Goal: Find specific page/section: Find specific page/section

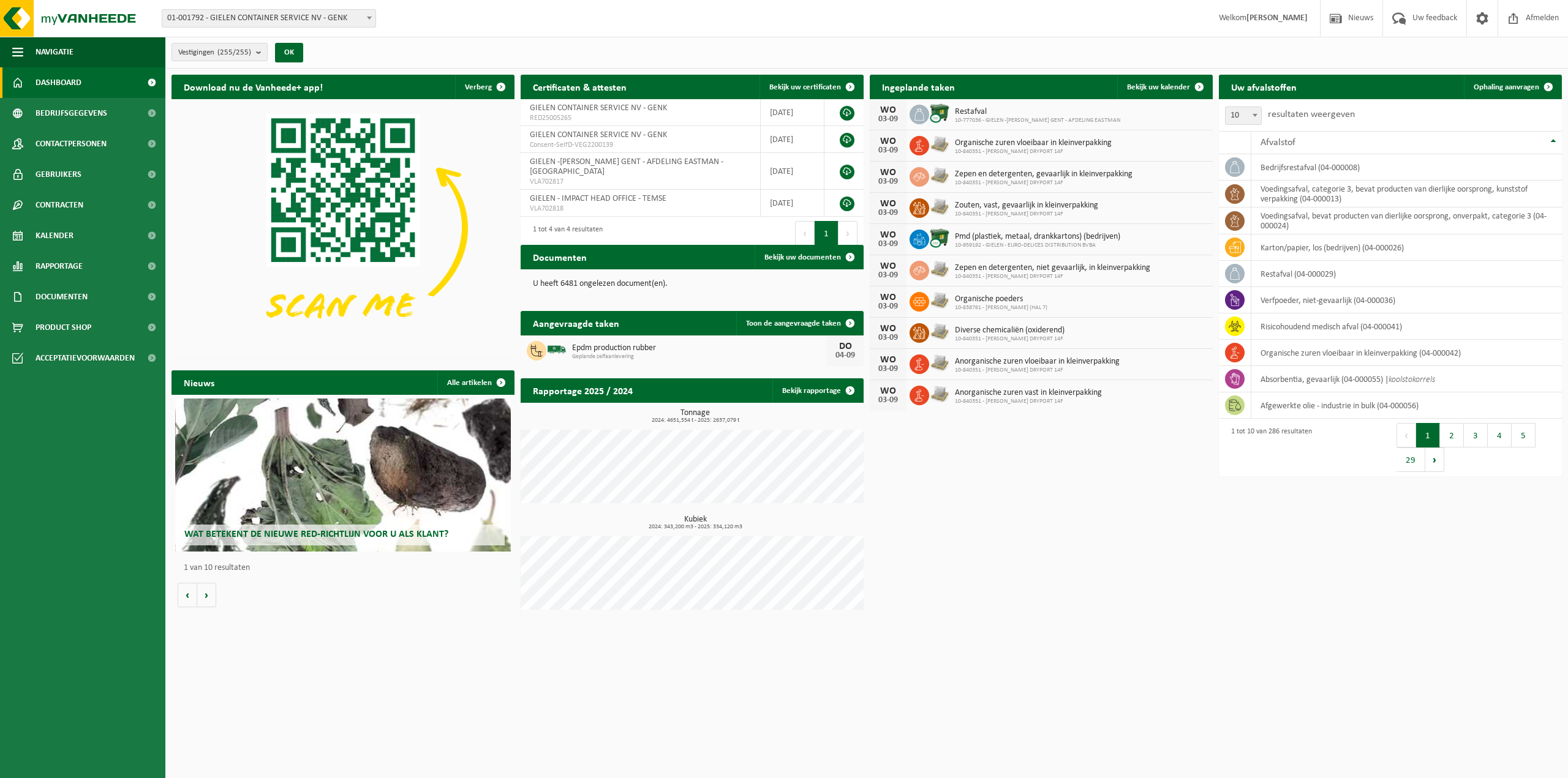
click at [320, 17] on span "01-001792 - GIELEN CONTAINER SERVICE NV - GENK" at bounding box center [268, 18] width 213 height 17
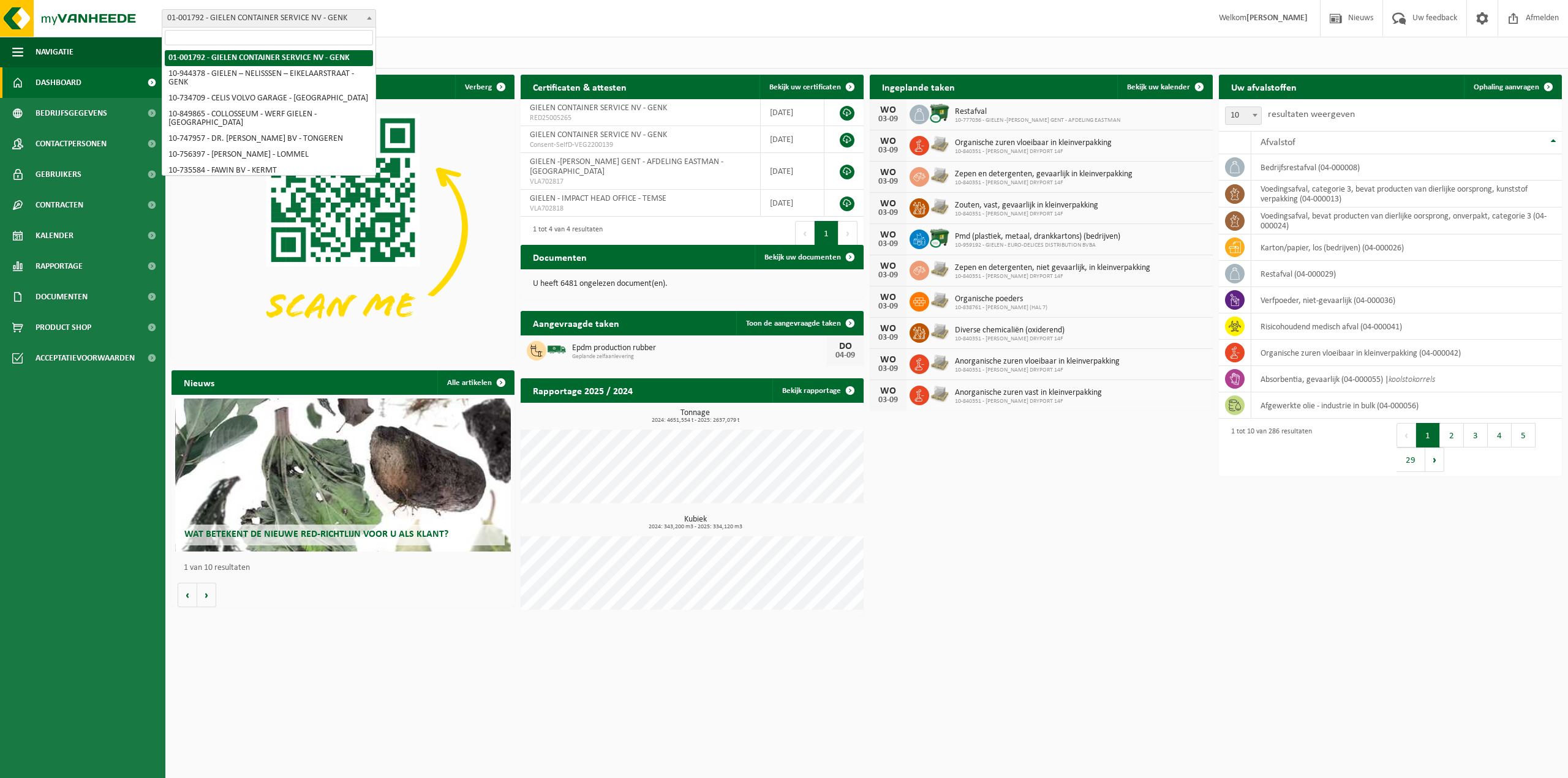
click at [1047, 480] on div "Download nu de Vanheede+ app! Verberg Certificaten & attesten Bekijk uw certifi…" at bounding box center [867, 345] width 1397 height 553
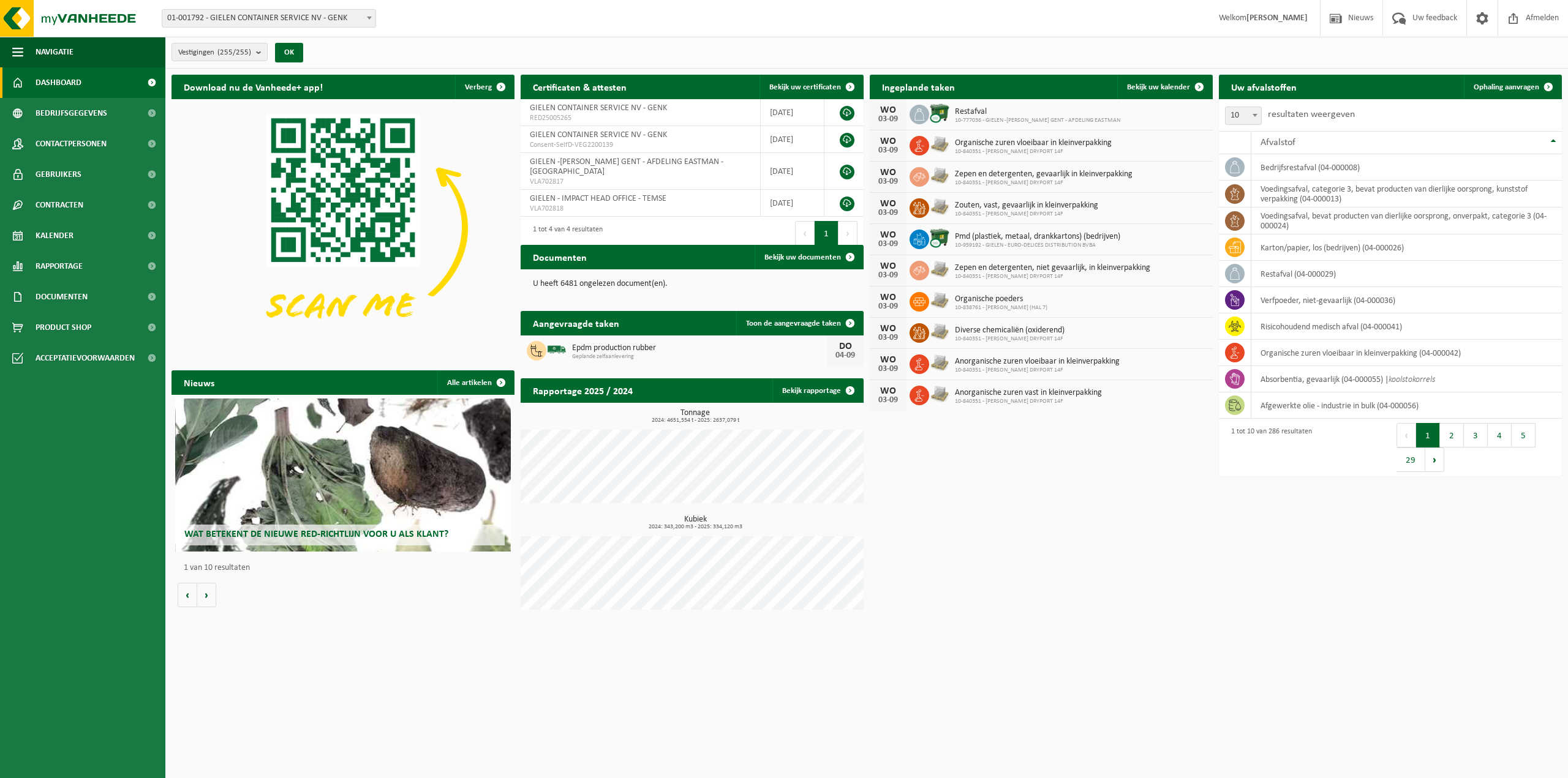
click at [212, 13] on span "01-001792 - GIELEN CONTAINER SERVICE NV - GENK" at bounding box center [268, 18] width 213 height 17
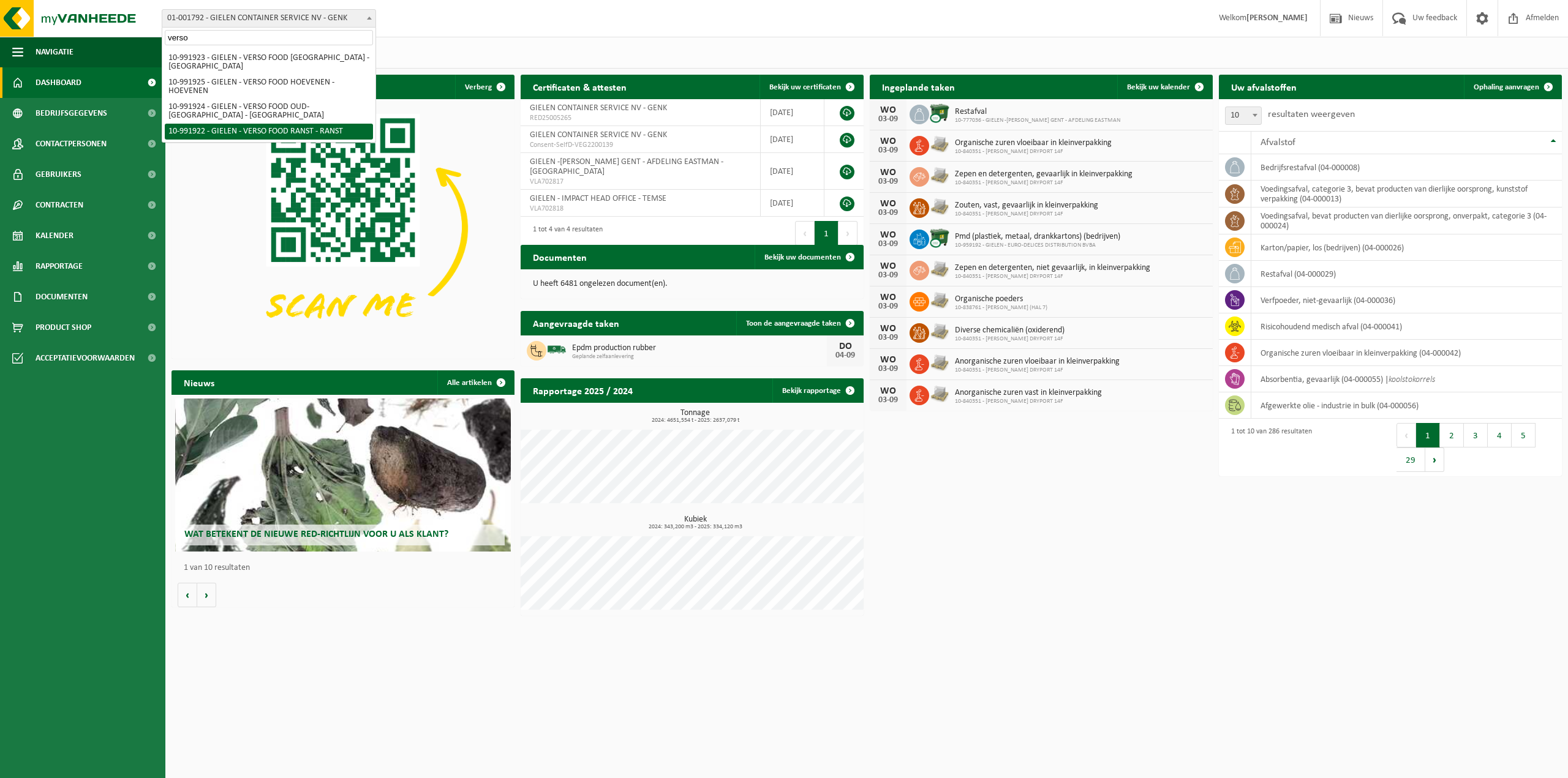
type input "verso"
select select "170005"
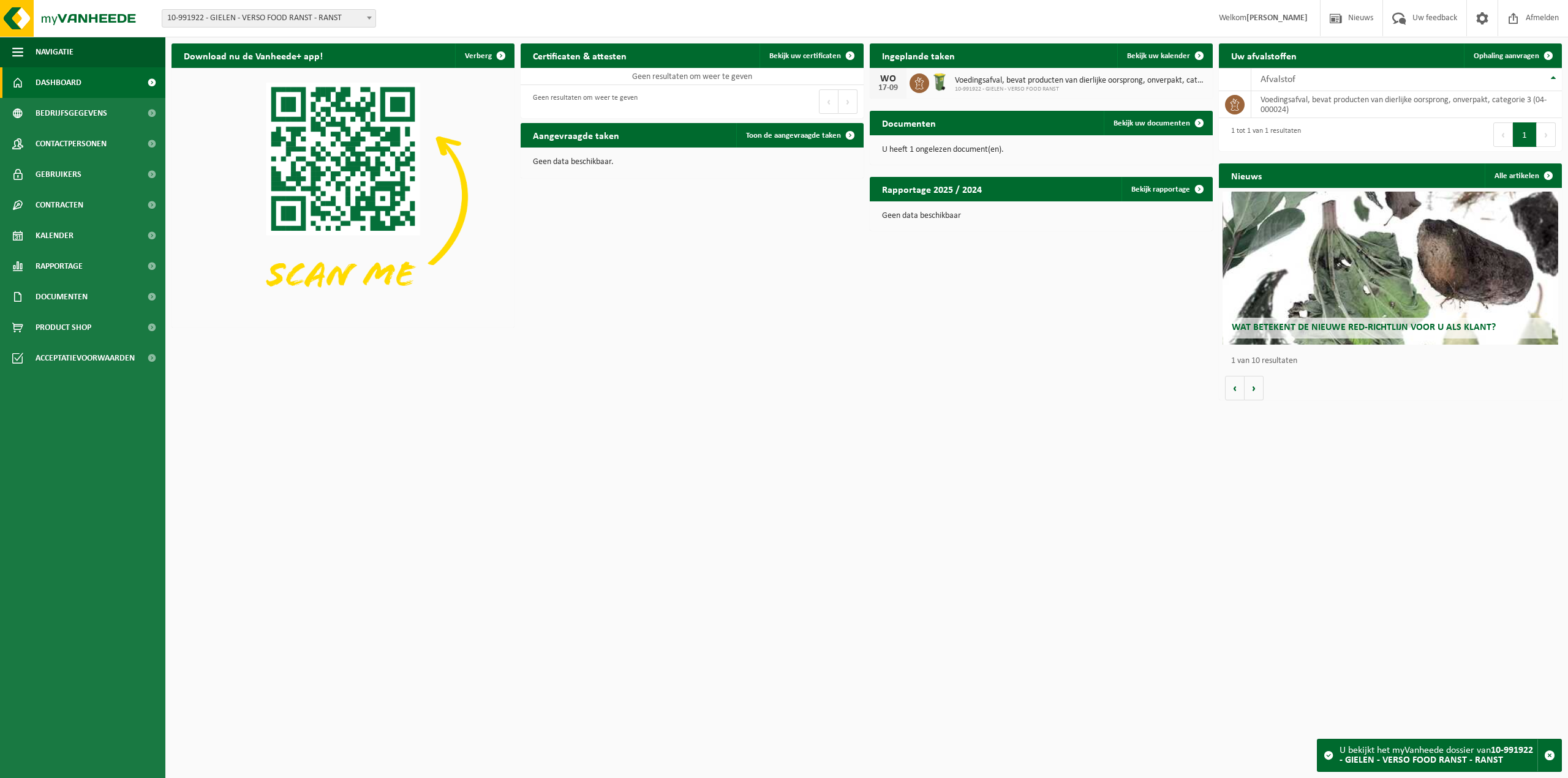
click at [320, 25] on span "10-991922 - GIELEN - VERSO FOOD RANST - RANST" at bounding box center [268, 18] width 213 height 17
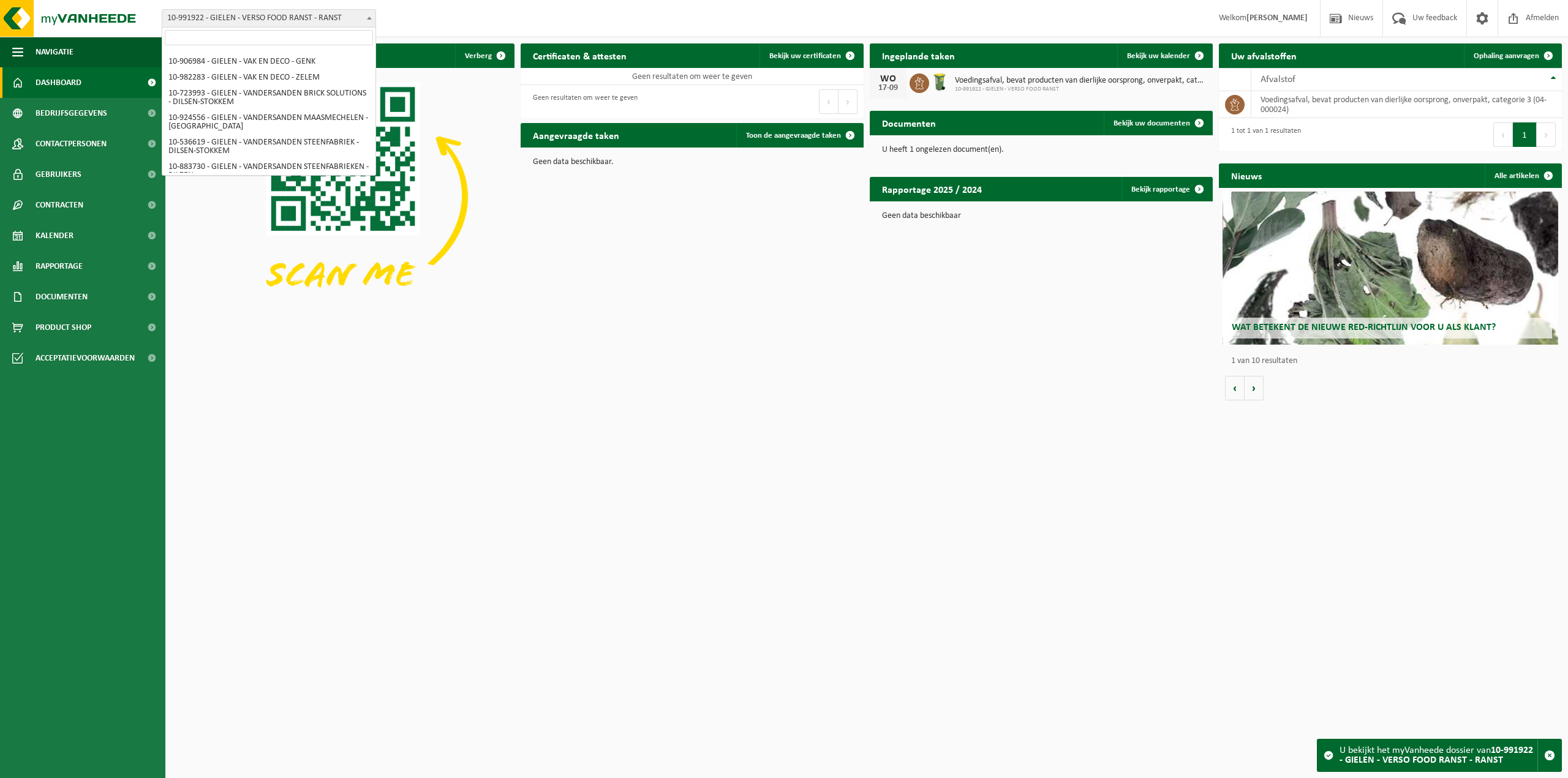
scroll to position [3948, 0]
select select "170006"
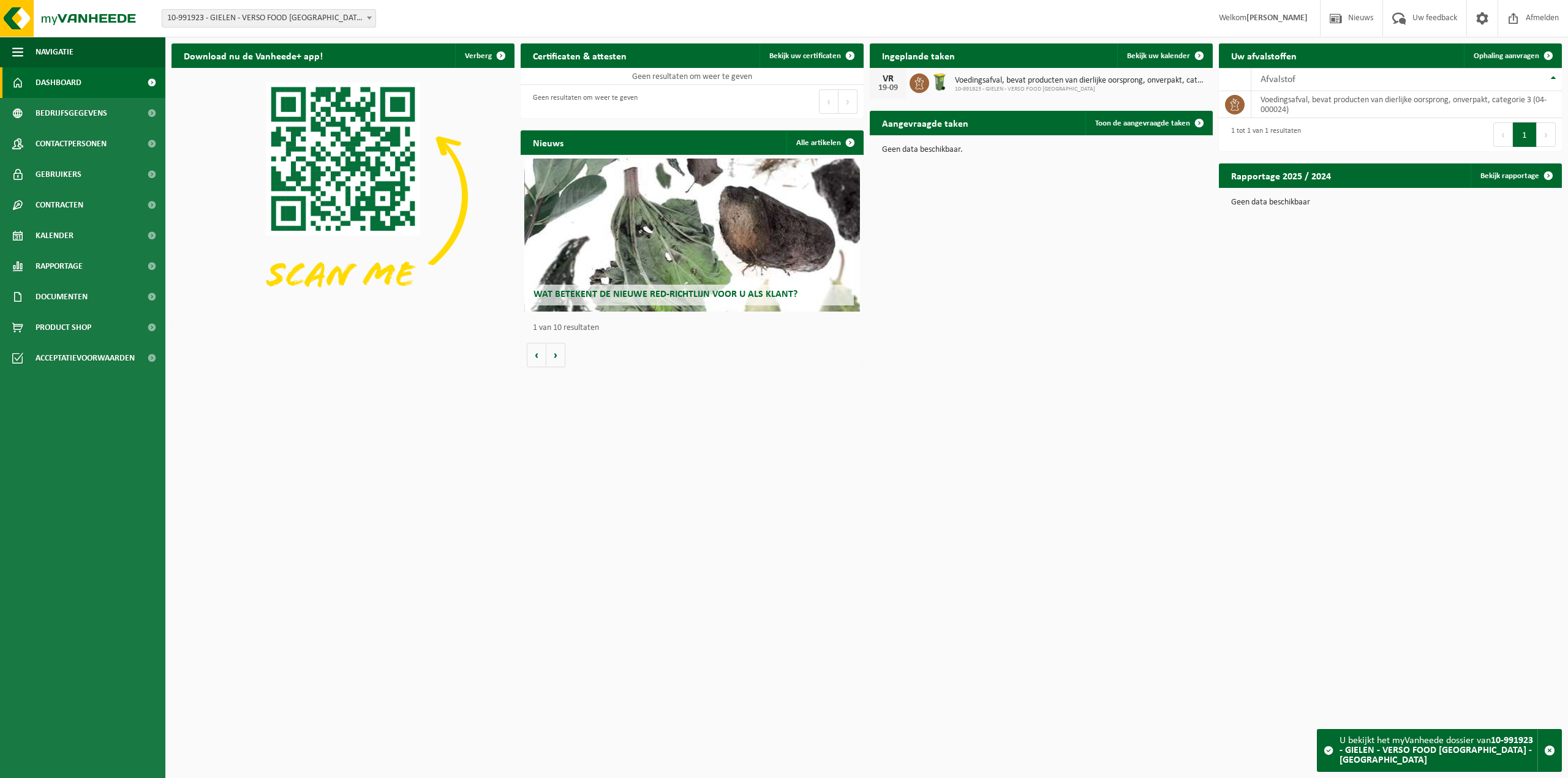
click at [1080, 514] on html "Vestiging: 01-001792 - GIELEN CONTAINER SERVICE NV - GENK 10-944378 - GIELEN – …" at bounding box center [784, 389] width 1568 height 778
click at [316, 16] on span "10-991923 - GIELEN - VERSO FOOD [GEOGRAPHIC_DATA] - [GEOGRAPHIC_DATA]" at bounding box center [268, 18] width 213 height 17
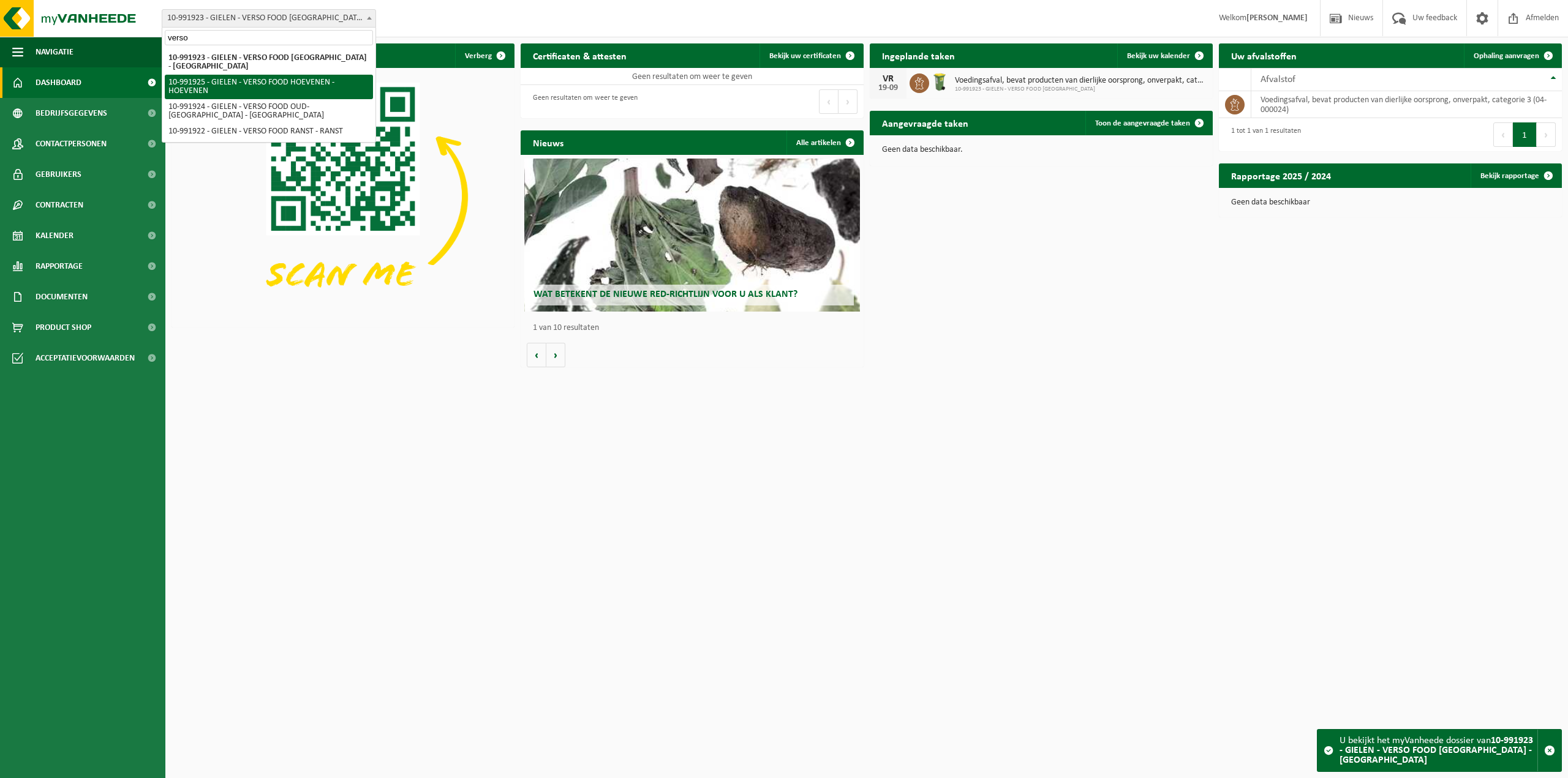
type input "verso"
